Goal: Navigation & Orientation: Find specific page/section

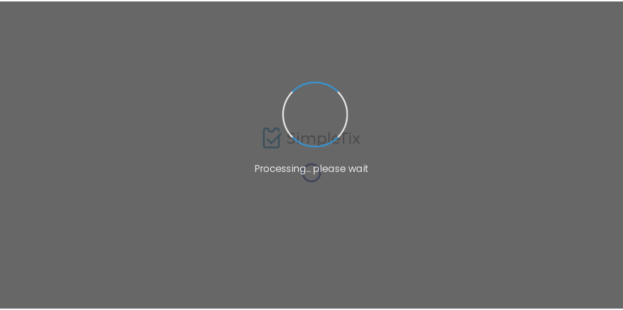
scroll to position [188, 0]
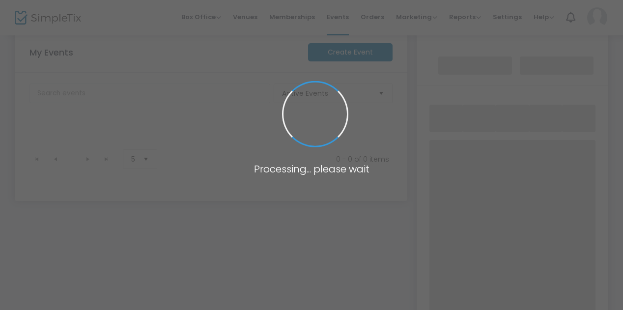
scroll to position [78, 0]
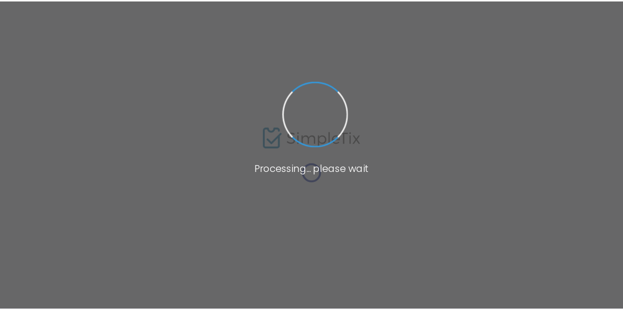
scroll to position [43, 0]
